Goal: Entertainment & Leisure: Consume media (video, audio)

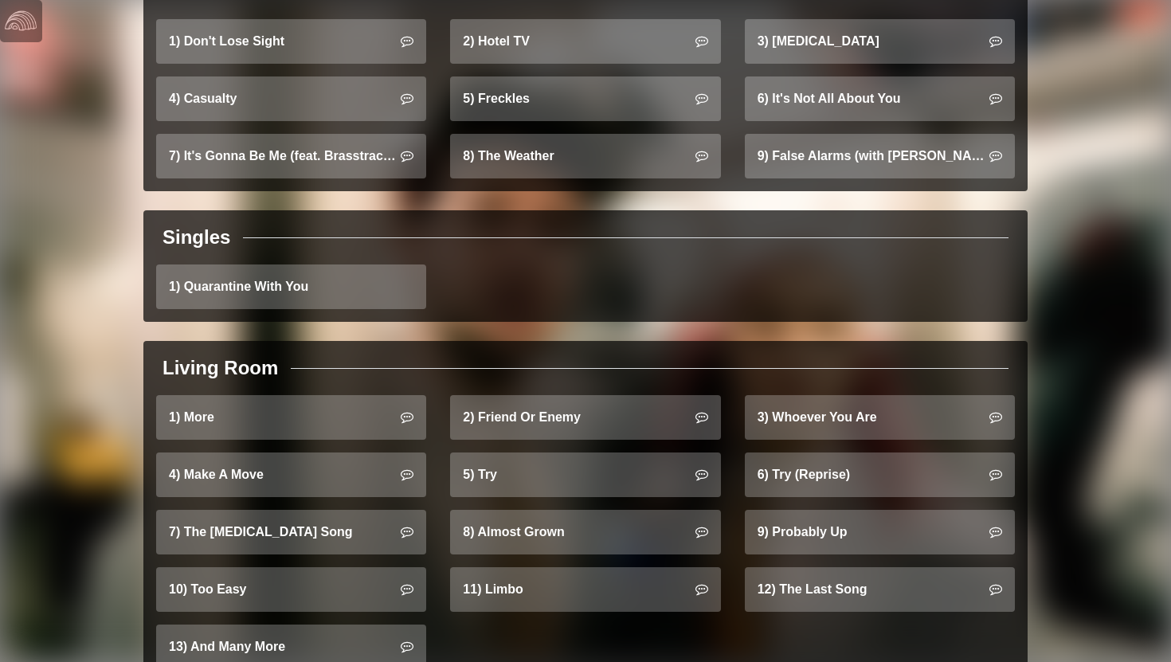
scroll to position [1494, 0]
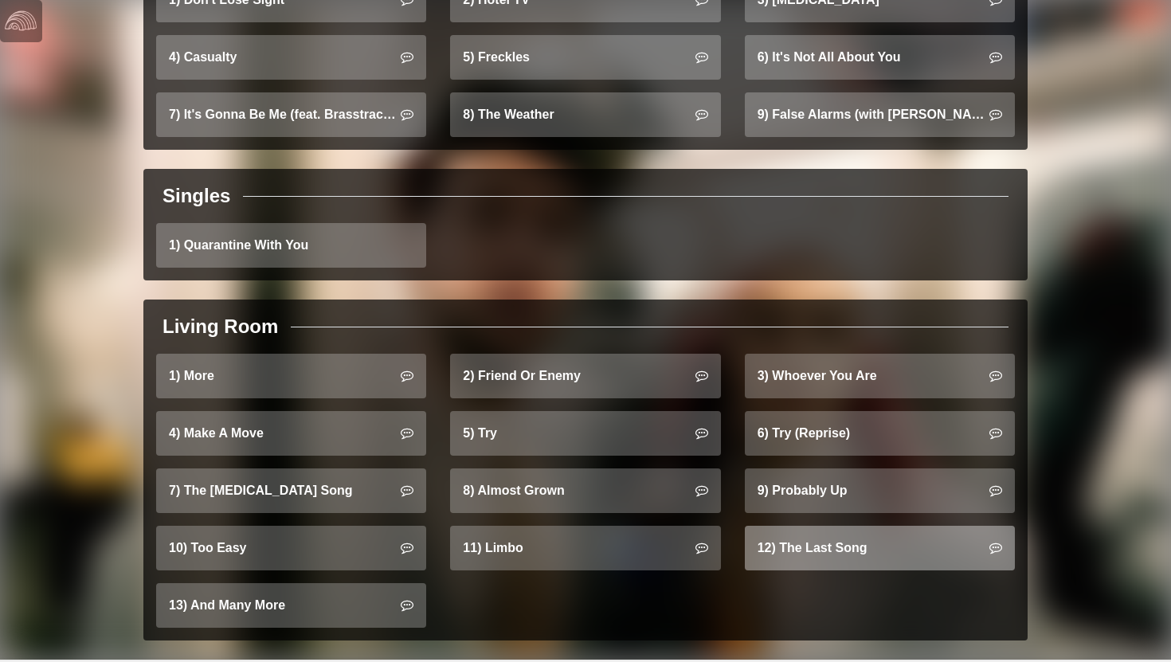
click at [796, 526] on link "12) The Last Song" at bounding box center [880, 548] width 270 height 45
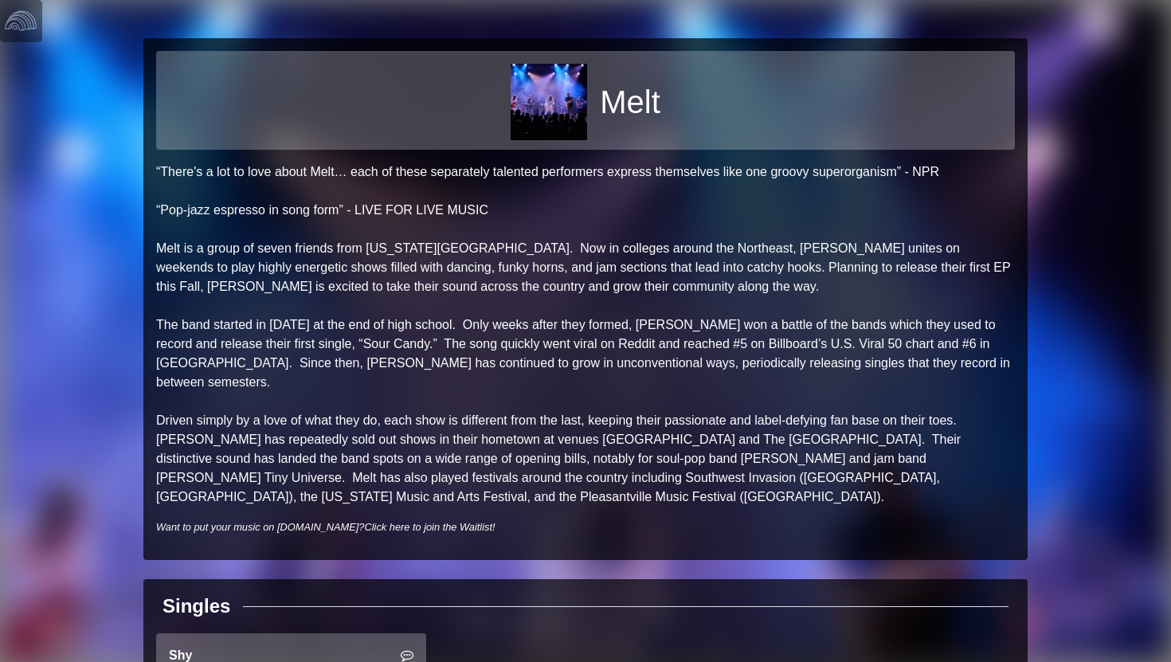
scroll to position [31, 0]
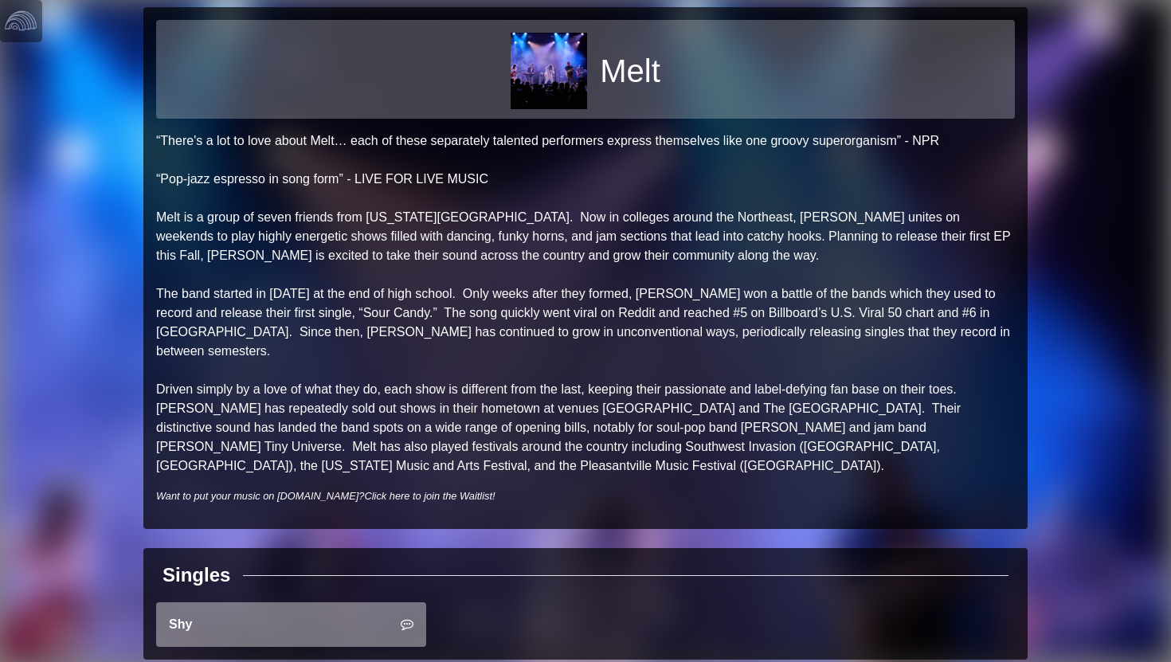
click at [285, 602] on link "Shy" at bounding box center [291, 624] width 270 height 45
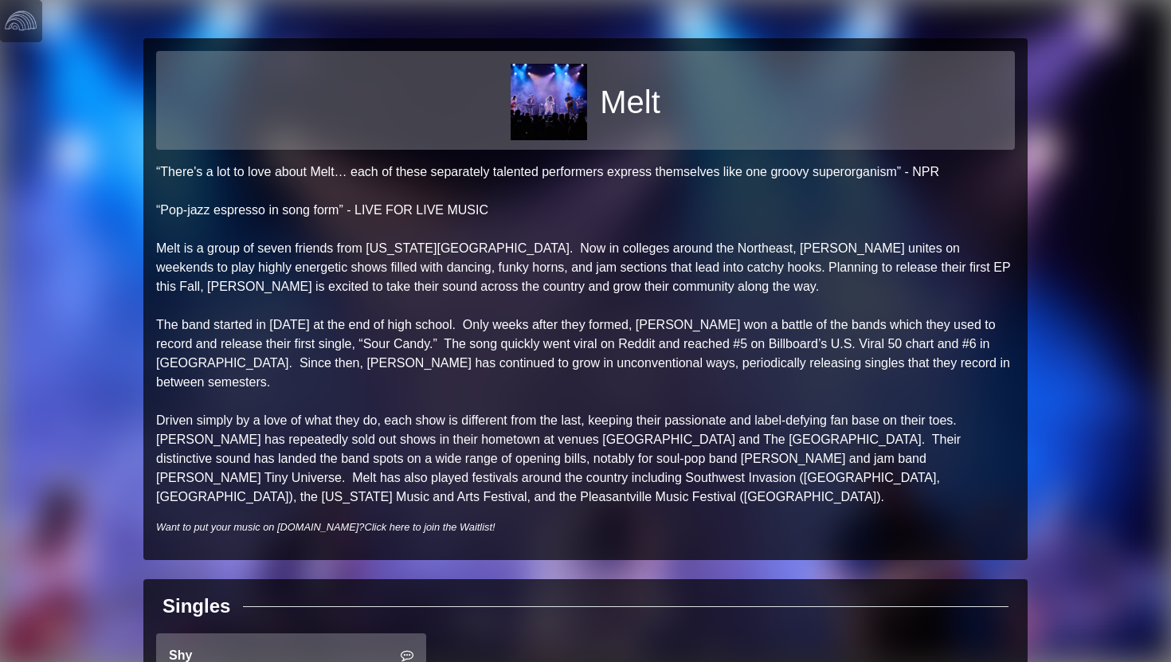
scroll to position [31, 0]
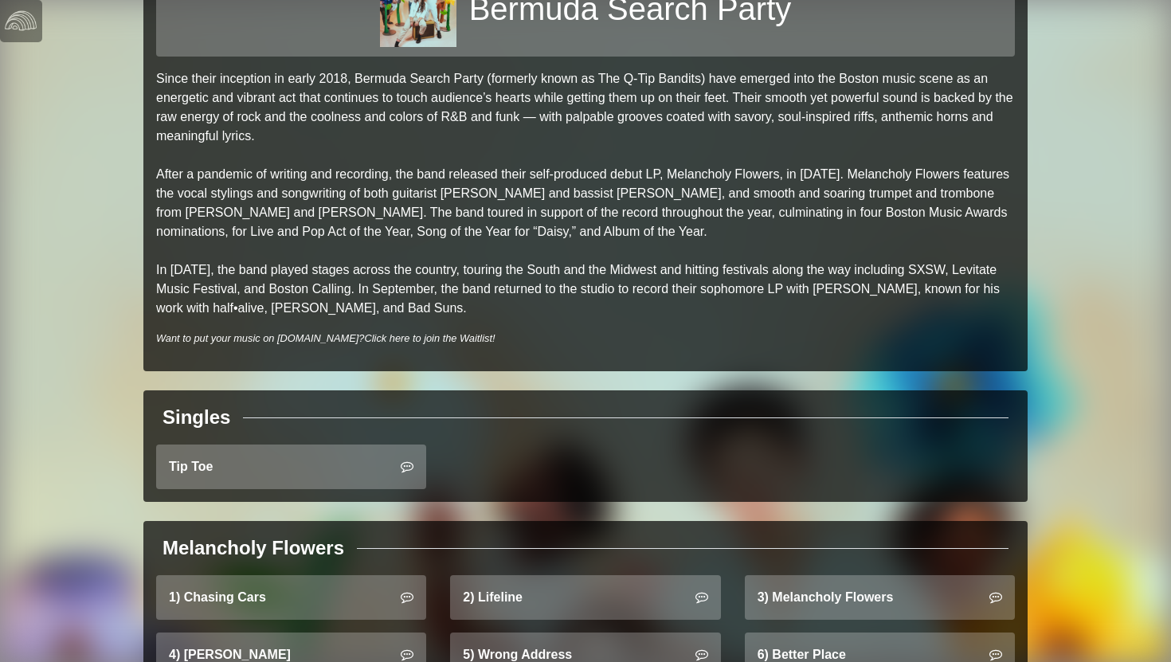
scroll to position [276, 0]
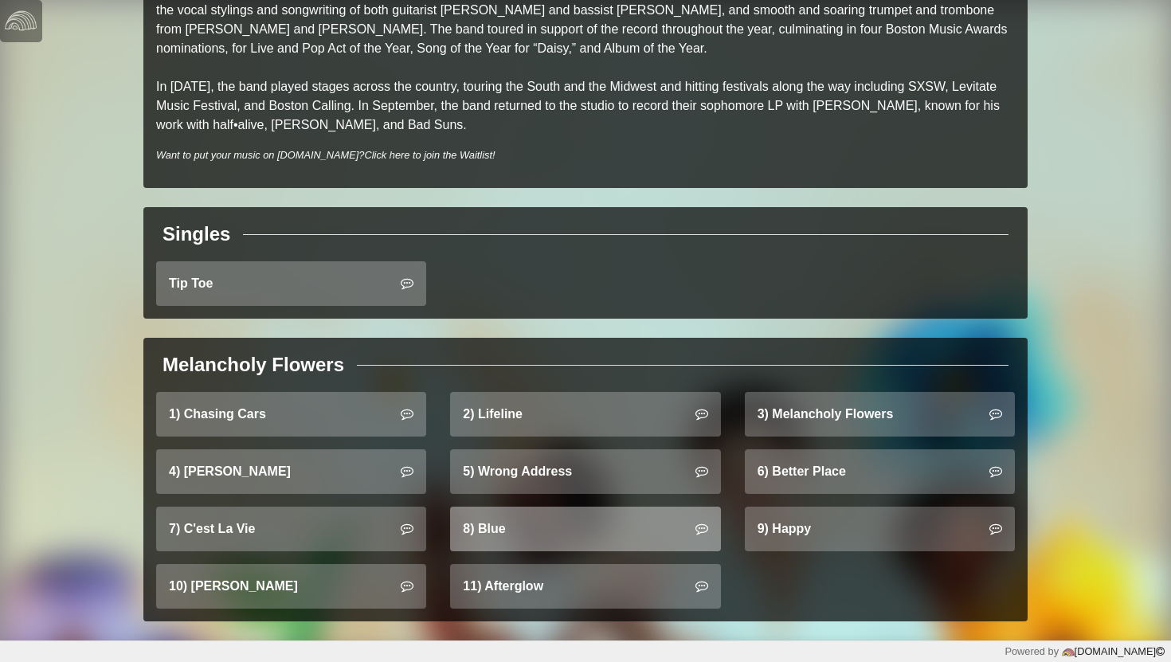
click at [477, 519] on link "8) Blue" at bounding box center [585, 529] width 270 height 45
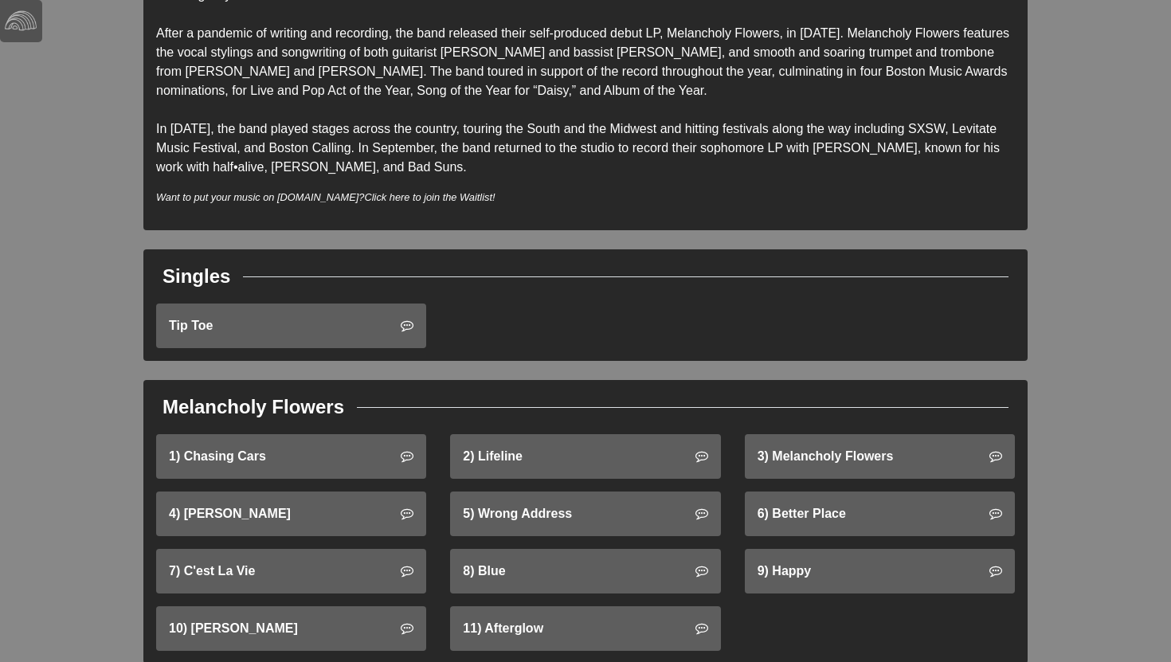
scroll to position [276, 0]
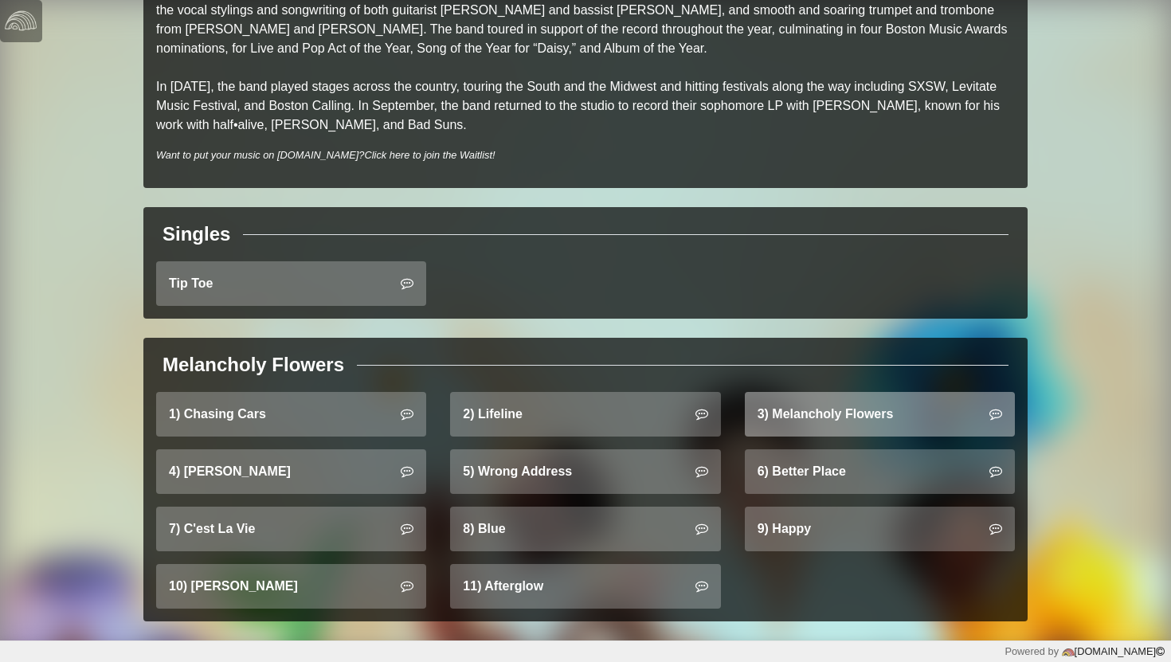
click at [821, 424] on link "3) Melancholy Flowers" at bounding box center [880, 414] width 270 height 45
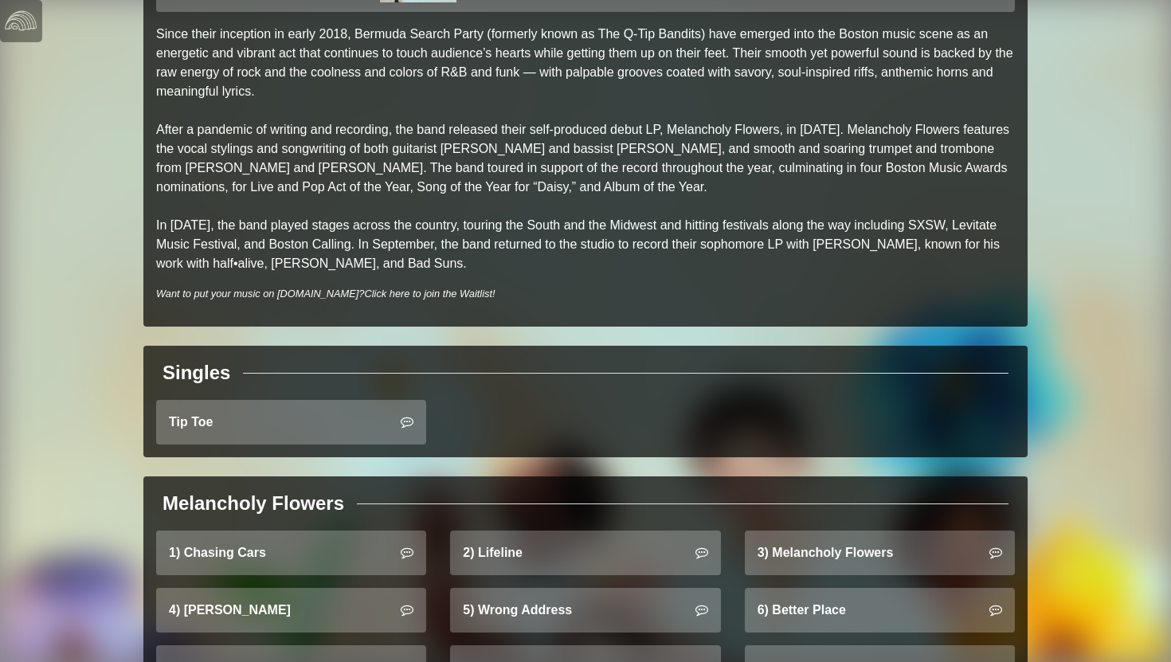
scroll to position [276, 0]
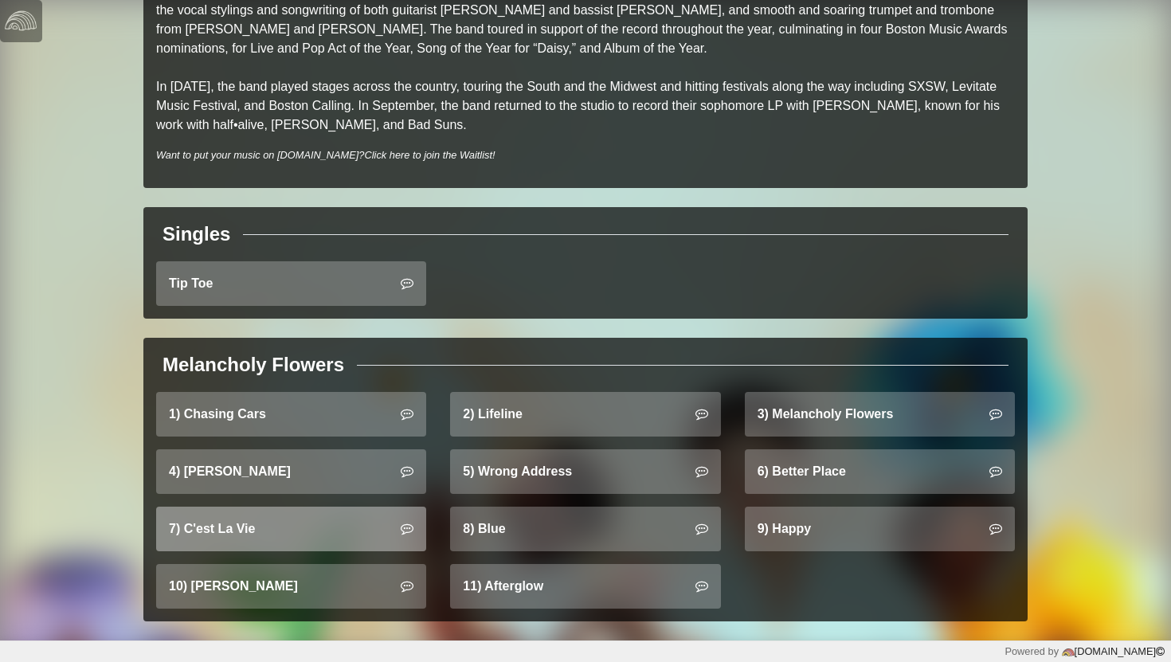
click at [258, 528] on link "7) C'est La Vie" at bounding box center [291, 529] width 270 height 45
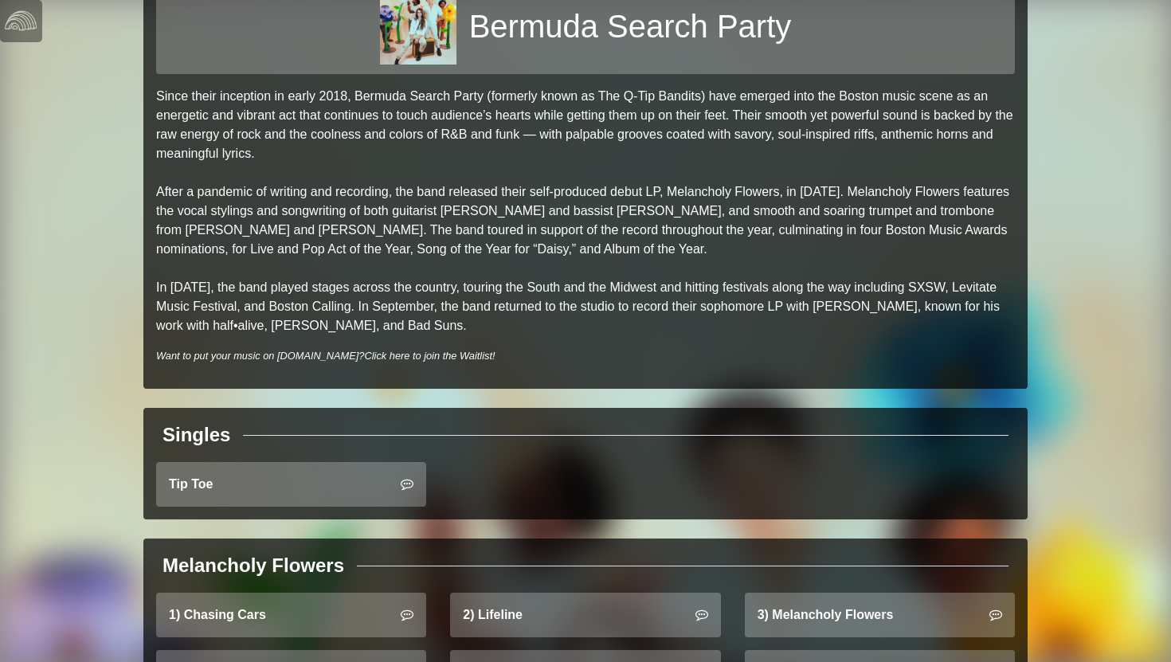
scroll to position [276, 0]
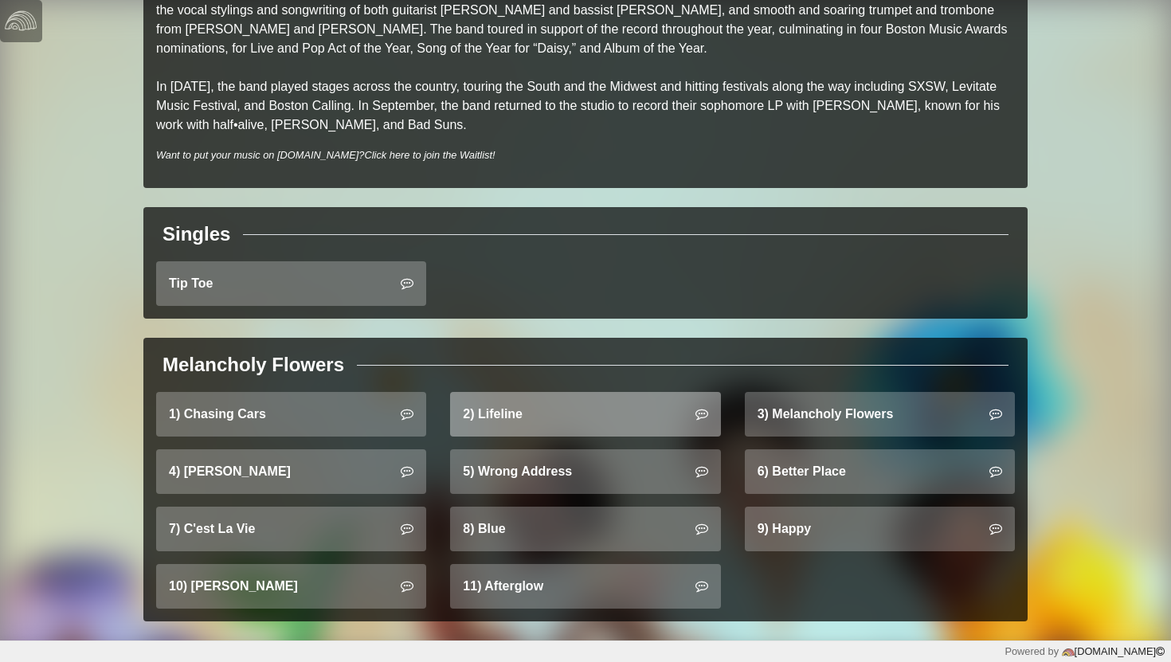
click at [582, 412] on link "2) Lifeline" at bounding box center [585, 414] width 270 height 45
